Goal: Information Seeking & Learning: Learn about a topic

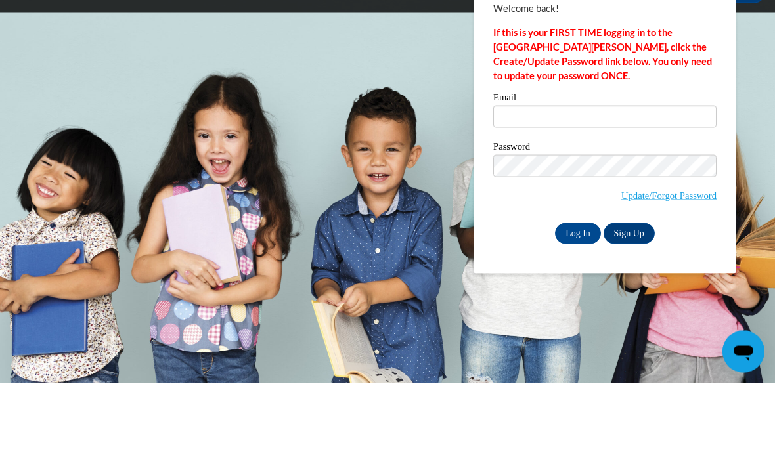
scroll to position [85, 0]
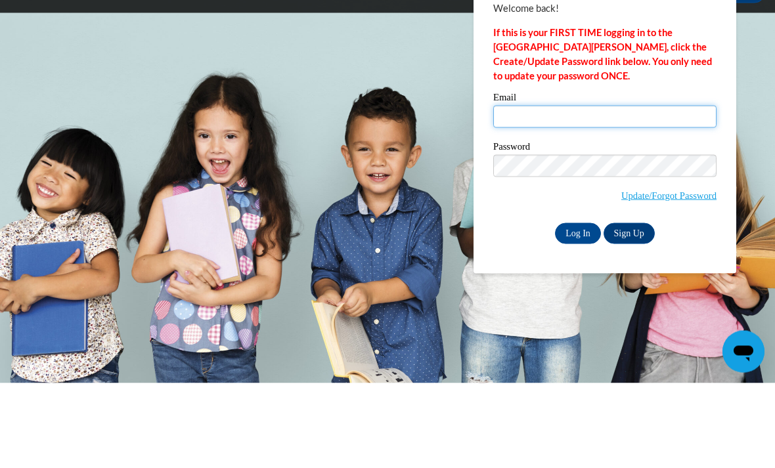
type input "ajohnson44@daltonstate.edu"
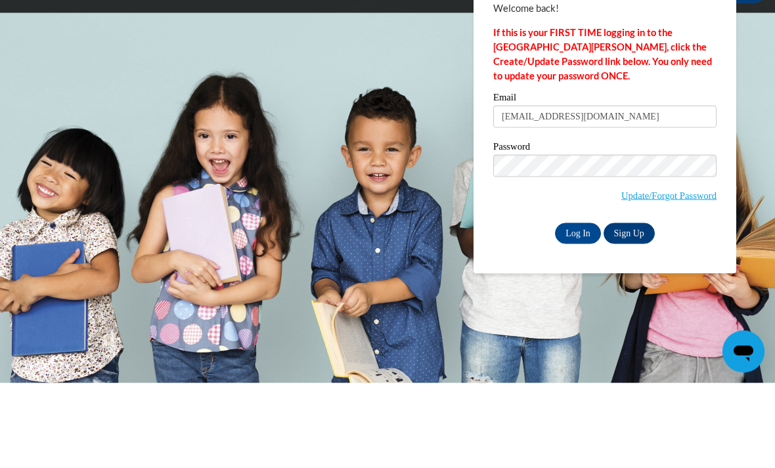
click at [578, 308] on input "Log In" at bounding box center [578, 318] width 46 height 21
click at [569, 326] on input "Log In" at bounding box center [578, 318] width 46 height 21
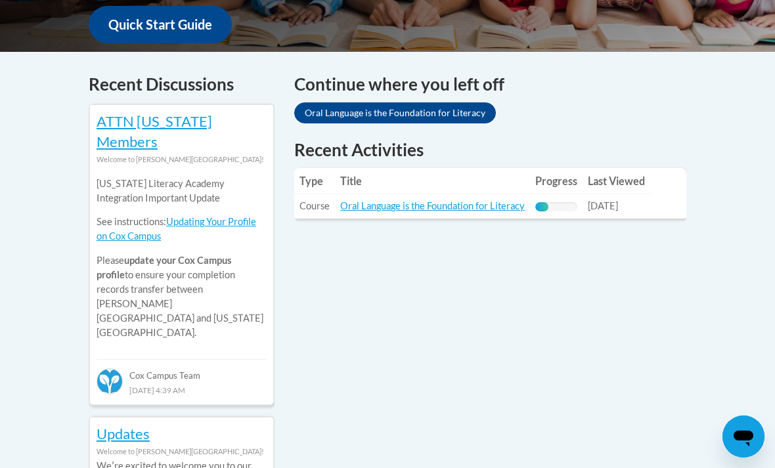
scroll to position [510, 0]
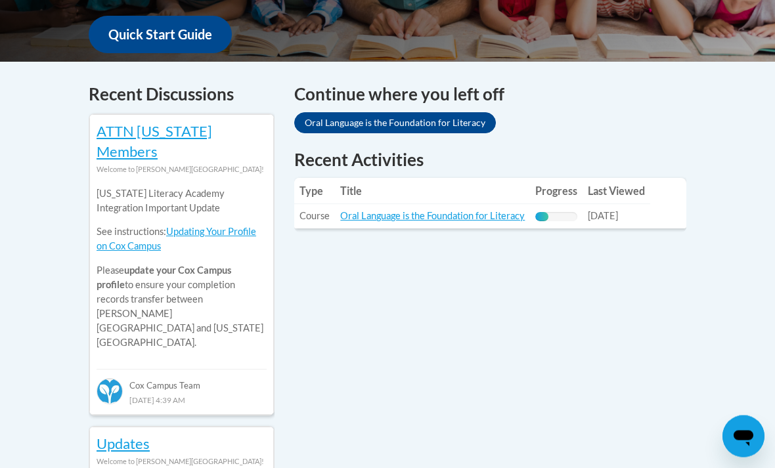
click at [490, 218] on link "Oral Language is the Foundation for Literacy" at bounding box center [432, 216] width 185 height 11
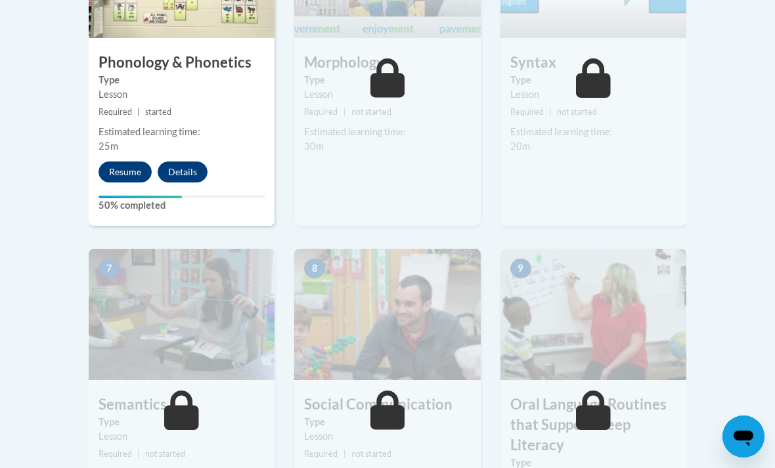
scroll to position [949, 0]
click at [118, 161] on button "Resume" at bounding box center [125, 171] width 53 height 21
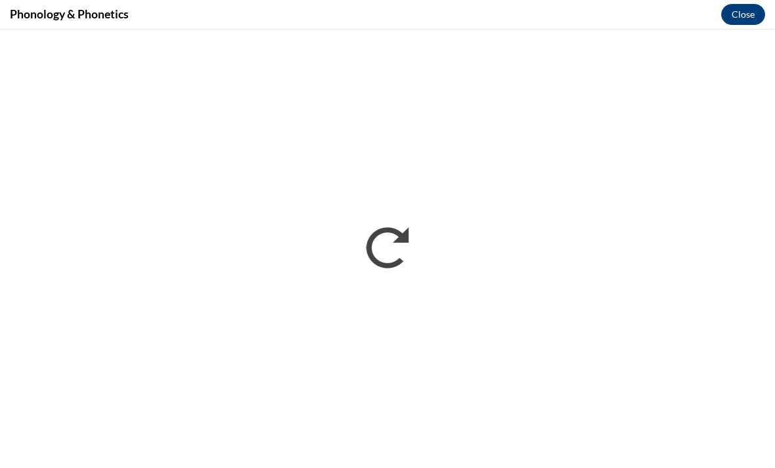
scroll to position [0, 0]
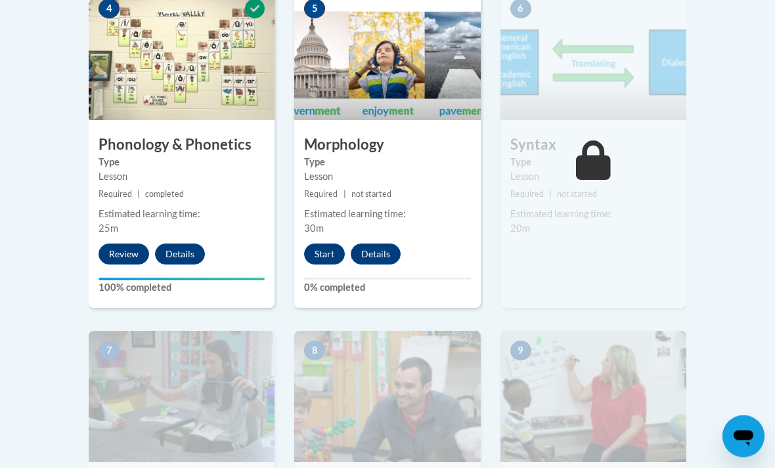
scroll to position [866, 0]
click at [334, 253] on button "Start" at bounding box center [324, 253] width 41 height 21
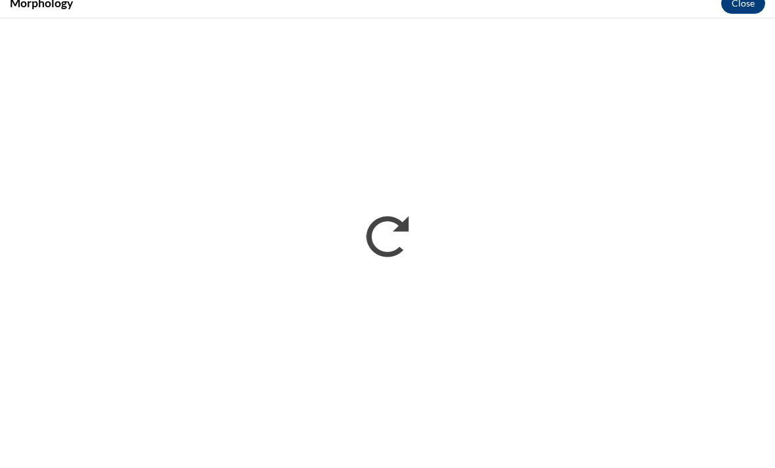
scroll to position [947, 0]
